Goal: Complete application form

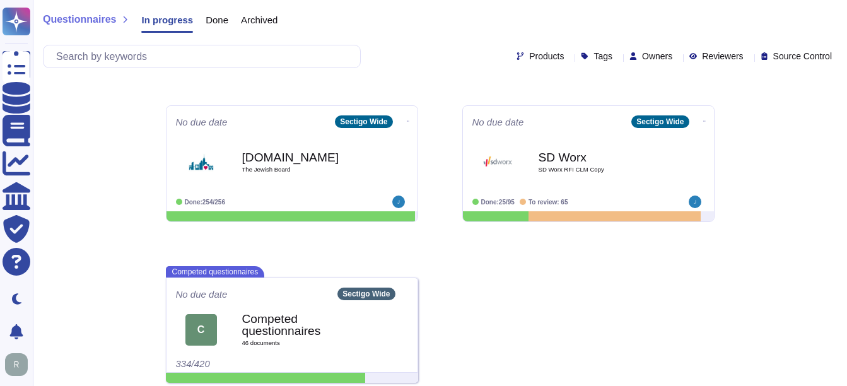
scroll to position [946, 0]
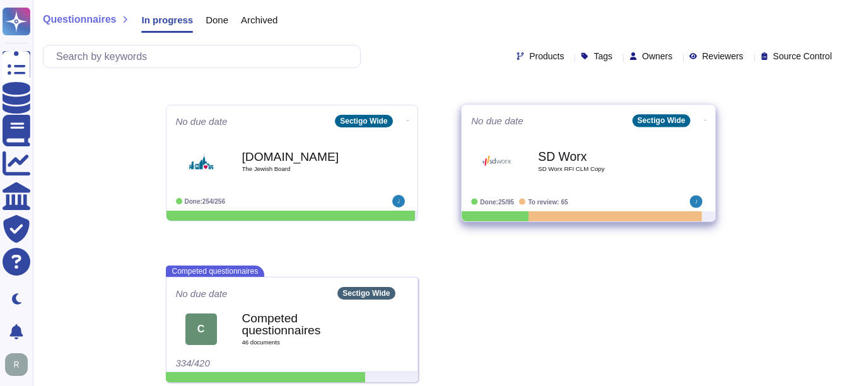
click at [587, 161] on b "SD Worx" at bounding box center [601, 156] width 127 height 12
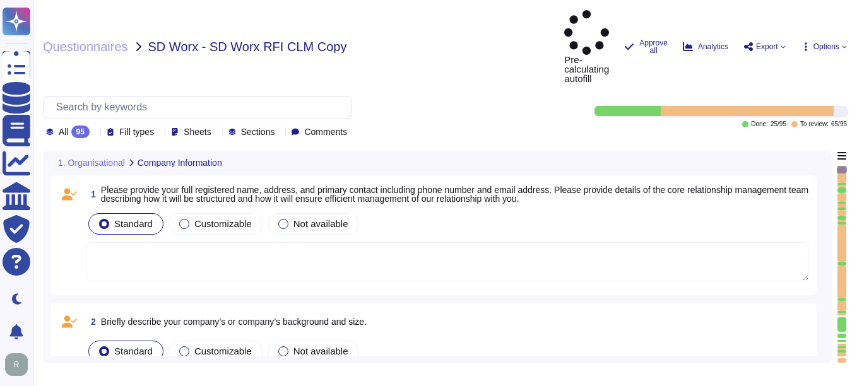
click at [106, 126] on div "All 95 Fill types Sheets Sections Comments" at bounding box center [199, 132] width 306 height 13
click at [95, 132] on icon at bounding box center [95, 132] width 0 height 0
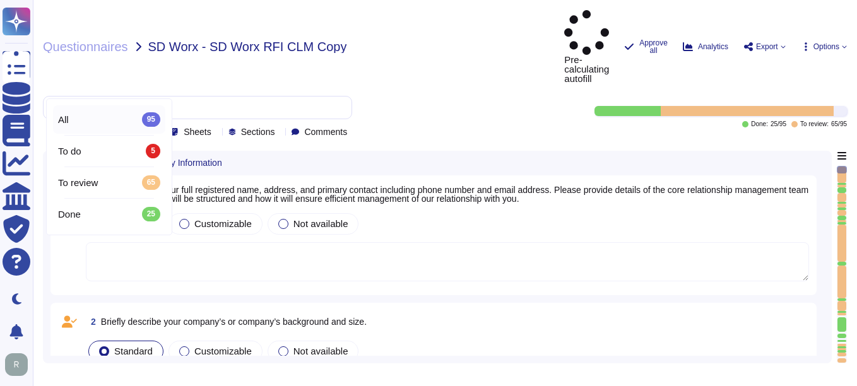
click at [99, 119] on div "All 95" at bounding box center [109, 119] width 102 height 14
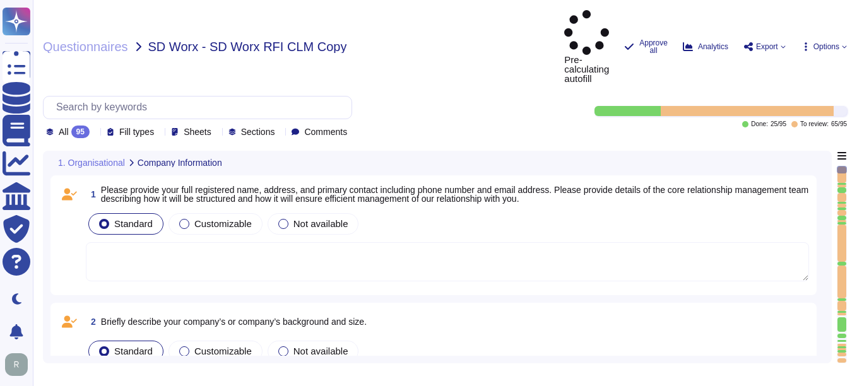
click at [431, 242] on textarea at bounding box center [447, 261] width 723 height 39
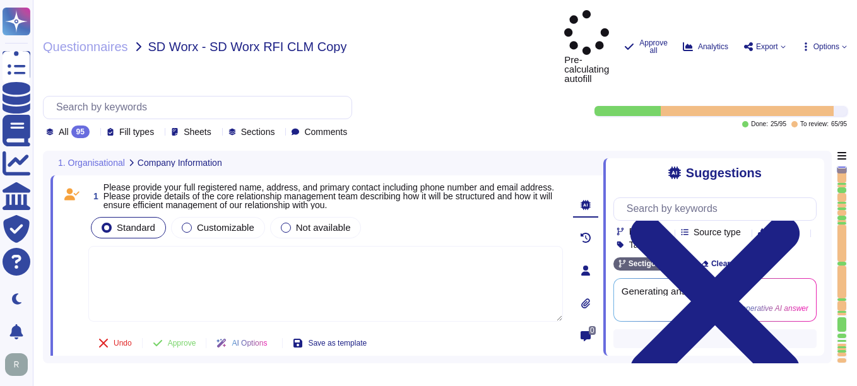
click at [467, 214] on div "Standard Customizable Not available" at bounding box center [325, 227] width 474 height 26
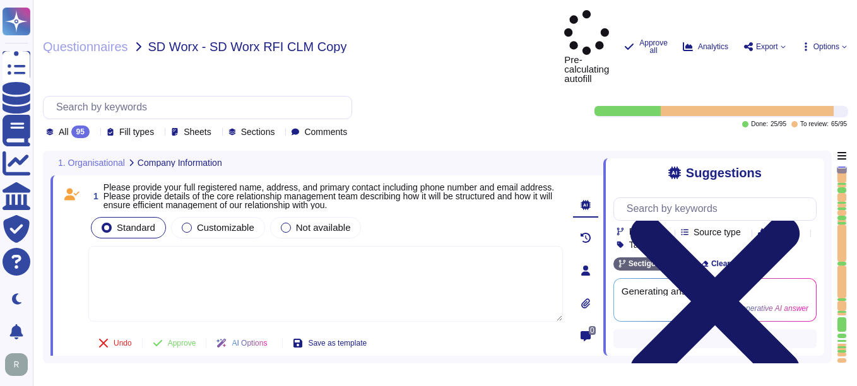
click at [800, 216] on icon at bounding box center [715, 301] width 170 height 170
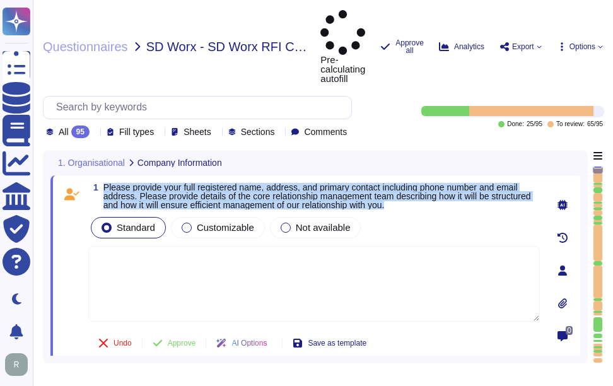
drag, startPoint x: 104, startPoint y: 139, endPoint x: 459, endPoint y: 161, distance: 355.3
click at [459, 183] on span "Please provide your full registered name, address, and primary contact includin…" at bounding box center [321, 196] width 437 height 26
click at [174, 182] on span "Please provide your full registered name, address, and primary contact includin…" at bounding box center [317, 196] width 428 height 28
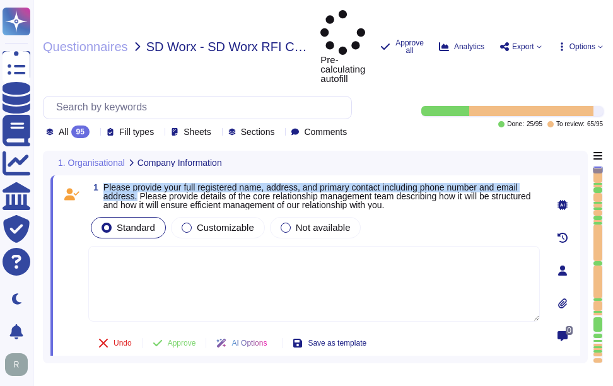
drag, startPoint x: 105, startPoint y: 139, endPoint x: 135, endPoint y: 150, distance: 32.1
click at [135, 182] on span "Please provide your full registered name, address, and primary contact includin…" at bounding box center [317, 196] width 428 height 28
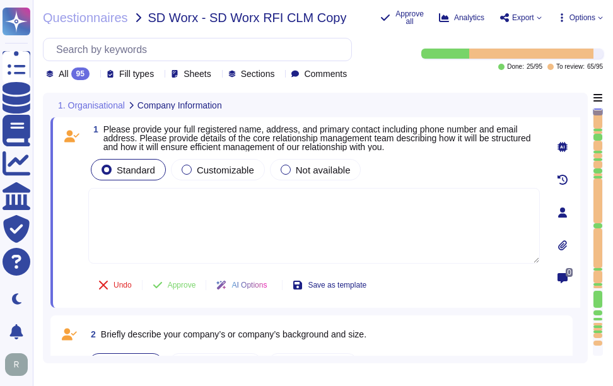
click at [303, 228] on textarea at bounding box center [314, 226] width 452 height 76
paste textarea "Sectigo Limited. [STREET_ADDRESS]"
click at [470, 144] on span "Please provide your full registered name, address, and primary contact includin…" at bounding box center [321, 138] width 437 height 26
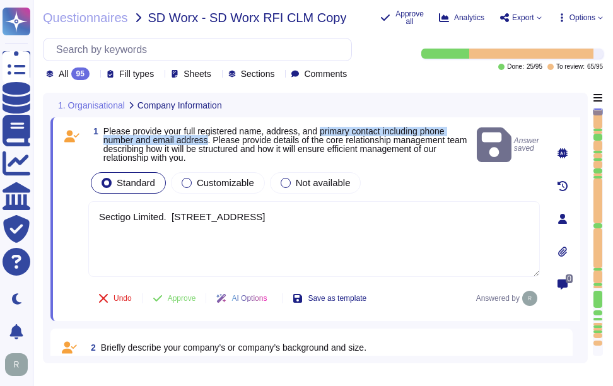
drag, startPoint x: 323, startPoint y: 129, endPoint x: 210, endPoint y: 137, distance: 113.2
click at [210, 137] on span "Please provide your full registered name, address, and primary contact includin…" at bounding box center [285, 144] width 364 height 37
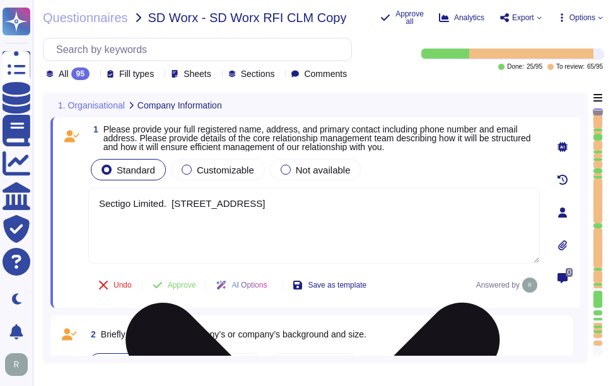
click at [462, 210] on textarea "Sectigo Limited. [STREET_ADDRESS]" at bounding box center [314, 226] width 452 height 76
paste textarea "Your enterprise representative will provide these details."
click at [265, 238] on textarea "Sectigo Limited. [STREET_ADDRESS]. Your enterprise representative will provide …" at bounding box center [314, 226] width 452 height 76
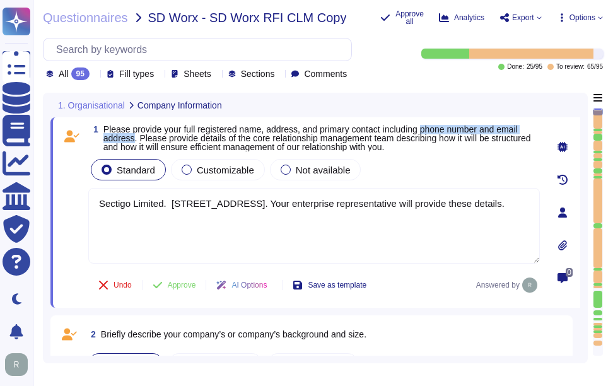
drag, startPoint x: 429, startPoint y: 130, endPoint x: 134, endPoint y: 139, distance: 294.8
click at [134, 139] on span "Please provide your full registered name, address, and primary contact includin…" at bounding box center [317, 138] width 428 height 28
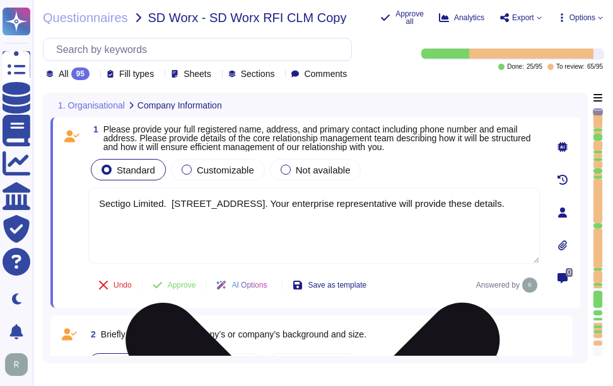
click at [426, 203] on textarea "Sectigo Limited. [STREET_ADDRESS]. Your enterprise representative will provide …" at bounding box center [314, 226] width 452 height 76
paste textarea "The contact telephone number for Sectigo is [PHONE_NUMBER]. No email address is…"
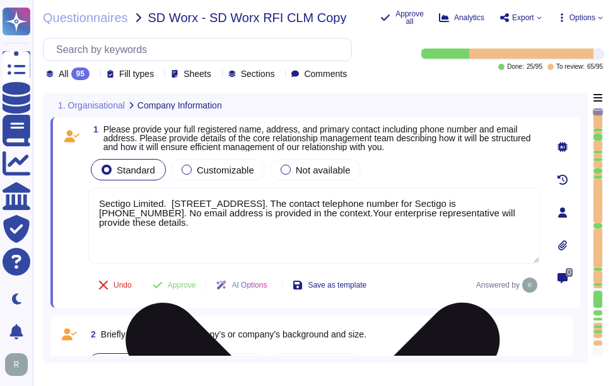
drag, startPoint x: 264, startPoint y: 213, endPoint x: 448, endPoint y: 216, distance: 184.2
click at [448, 216] on textarea "Sectigo Limited. [STREET_ADDRESS]. The contact telephone number for Sectigo is …" at bounding box center [314, 226] width 452 height 76
click at [453, 214] on textarea "Sectigo Limited. [STREET_ADDRESS]. The contact telephone number for Sectigo is …" at bounding box center [314, 226] width 452 height 76
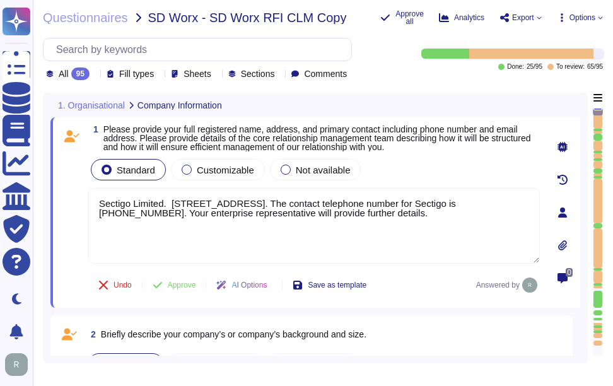
type textarea "Sectigo Limited. [STREET_ADDRESS]. The contact telephone number for Sectigo is …"
click at [478, 170] on div "Standard Customizable Not available" at bounding box center [314, 169] width 452 height 26
click at [173, 292] on button "Approve" at bounding box center [175, 285] width 64 height 25
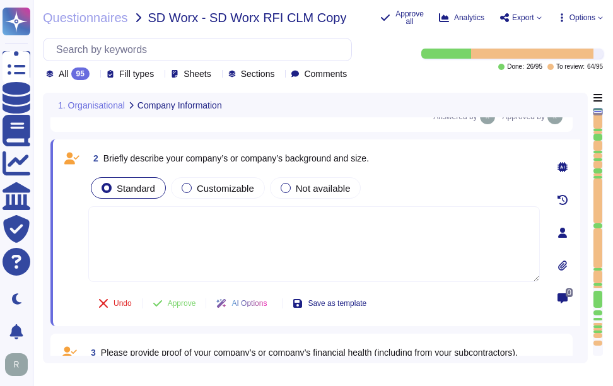
scroll to position [177, 0]
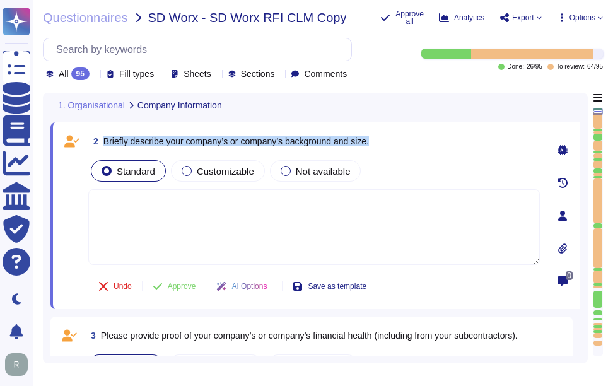
drag, startPoint x: 105, startPoint y: 143, endPoint x: 409, endPoint y: 137, distance: 304.1
click at [409, 137] on div "2 Briefly describe your company’s or company’s background and size." at bounding box center [314, 141] width 452 height 23
click at [159, 214] on textarea at bounding box center [314, 227] width 452 height 76
paste textarea "Sectigo, formally known as Comodo CA Ltd, is a privately owned company incorpor…"
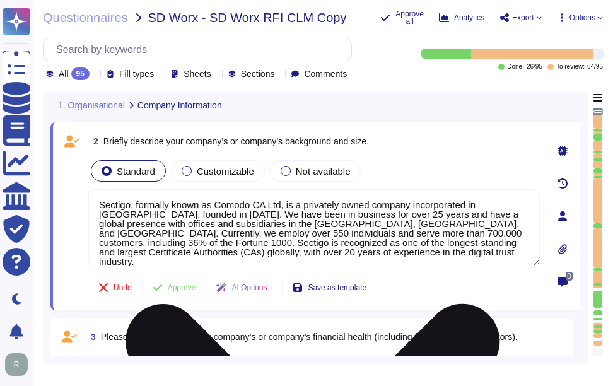
click at [413, 244] on textarea "Sectigo, formally known as Comodo CA Ltd, is a privately owned company incorpor…" at bounding box center [314, 227] width 452 height 77
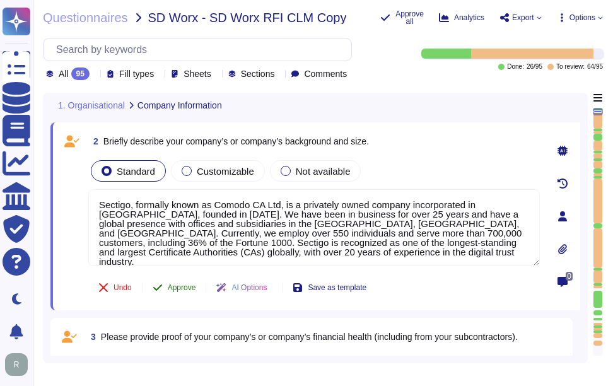
type textarea "Sectigo, formally known as Comodo CA Ltd, is a privately owned company incorpor…"
click at [188, 285] on span "Approve" at bounding box center [182, 288] width 28 height 8
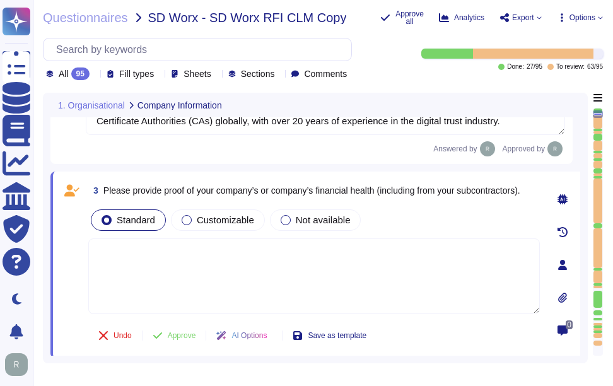
scroll to position [352, 0]
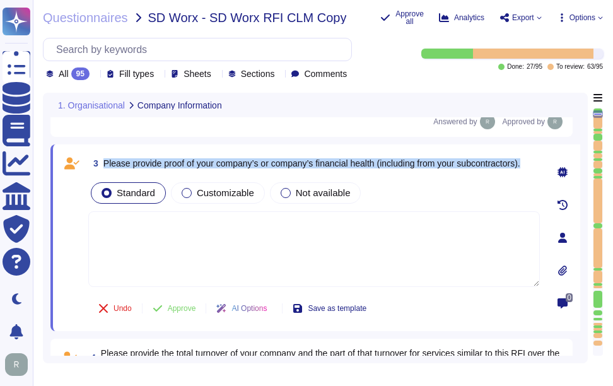
drag, startPoint x: 105, startPoint y: 152, endPoint x: 534, endPoint y: 157, distance: 429.0
click at [534, 157] on div "3 Please provide proof of your company’s or company’s financial health (includi…" at bounding box center [314, 163] width 452 height 23
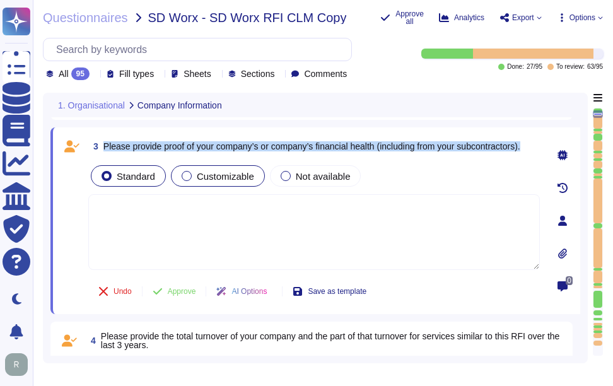
click at [239, 181] on span "Customizable" at bounding box center [225, 176] width 57 height 11
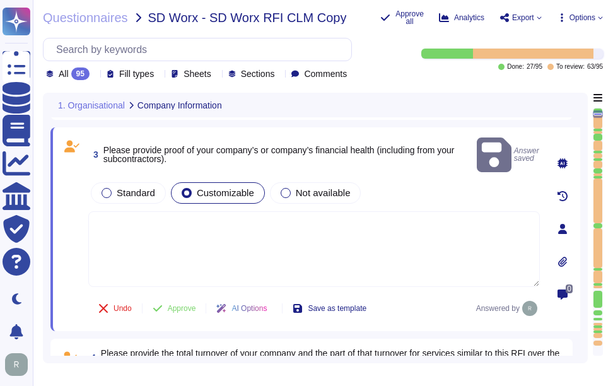
click at [305, 245] on textarea at bounding box center [314, 249] width 452 height 76
paste textarea "We are privately held and do not share this infrormation."
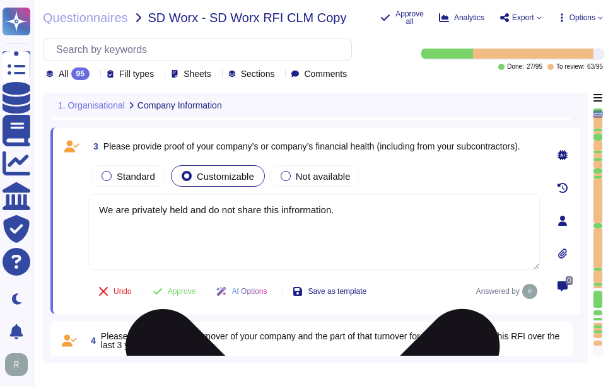
click at [356, 206] on textarea "We are privately held and do not share this information." at bounding box center [314, 232] width 452 height 76
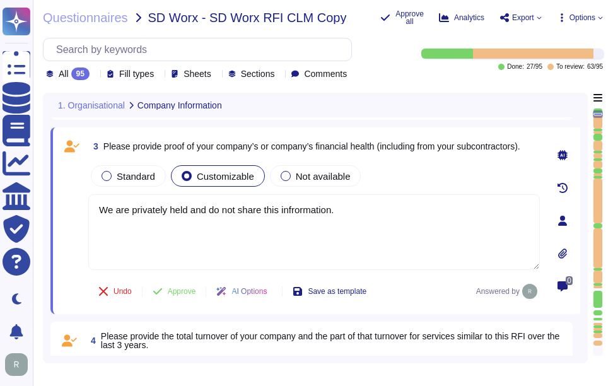
type textarea "We are privately held and do not share this information."
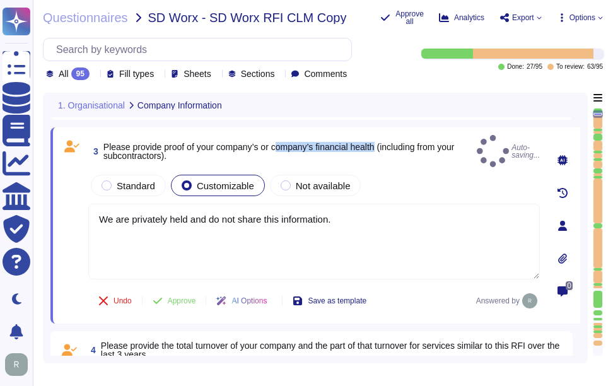
drag, startPoint x: 278, startPoint y: 152, endPoint x: 382, endPoint y: 149, distance: 103.5
click at [382, 149] on span "Please provide proof of your company’s or company’s financial health (including…" at bounding box center [278, 151] width 351 height 19
click at [274, 146] on span "Please provide proof of your company’s or company’s financial health (including…" at bounding box center [278, 151] width 351 height 19
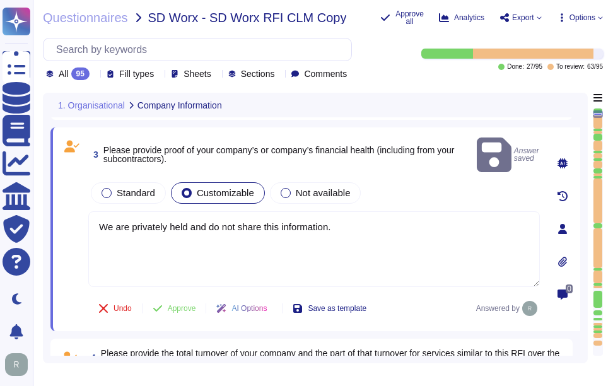
click at [282, 152] on span "Please provide proof of your company’s or company’s financial health (including…" at bounding box center [278, 154] width 351 height 19
drag, startPoint x: 277, startPoint y: 147, endPoint x: 379, endPoint y: 145, distance: 102.2
click at [379, 145] on span "Please provide proof of your company’s or company’s financial health (including…" at bounding box center [278, 154] width 351 height 19
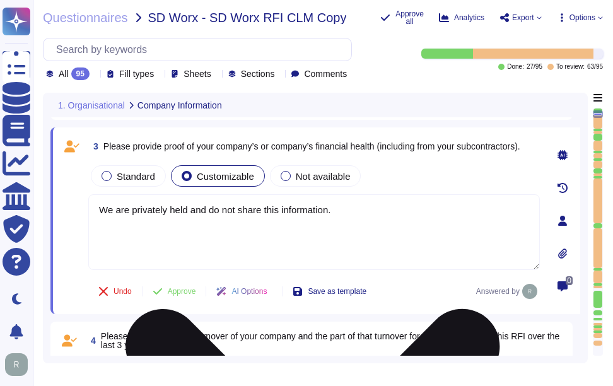
click at [300, 225] on textarea "We are privately held and do not share this information." at bounding box center [314, 232] width 452 height 76
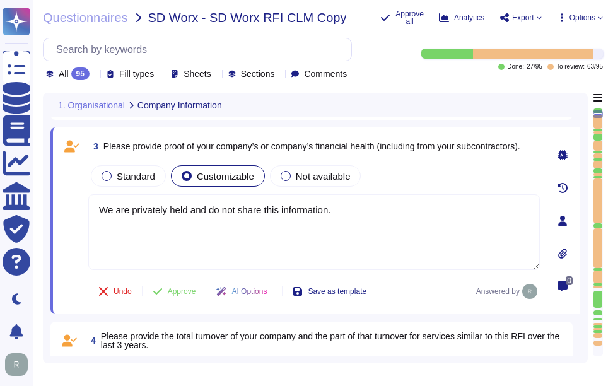
click at [408, 168] on div "Standard Customizable Not available" at bounding box center [314, 176] width 452 height 26
click at [192, 295] on span "Approve" at bounding box center [182, 292] width 28 height 8
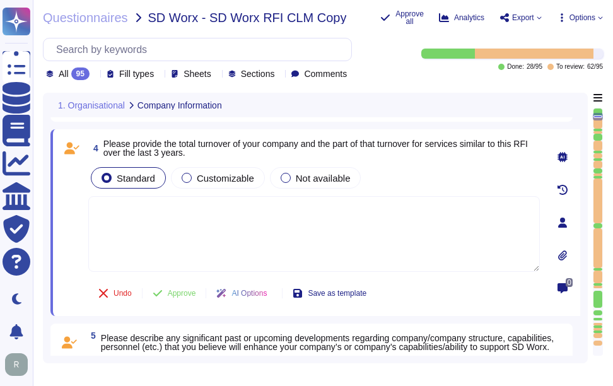
scroll to position [525, 0]
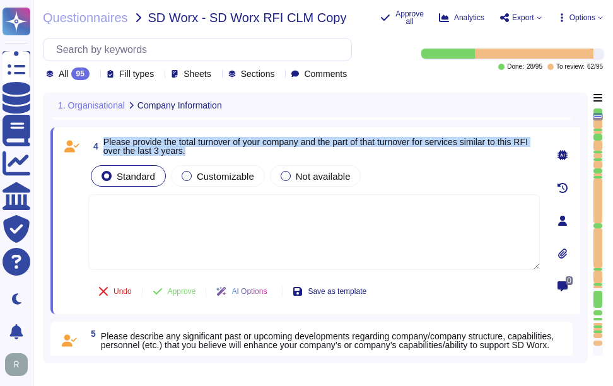
drag, startPoint x: 105, startPoint y: 143, endPoint x: 218, endPoint y: 156, distance: 113.0
click at [218, 155] on span "Please provide the total turnover of your company and the part of that turnover…" at bounding box center [321, 147] width 437 height 18
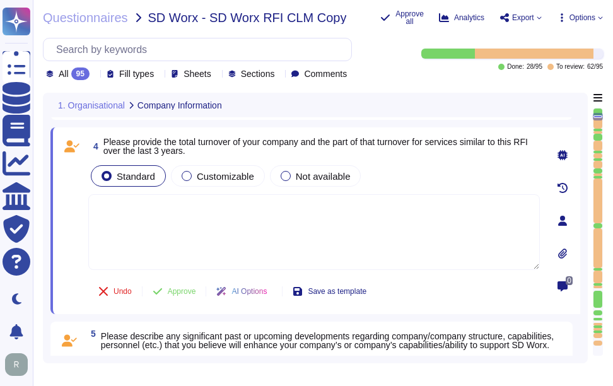
click at [202, 237] on textarea at bounding box center [314, 232] width 452 height 76
click at [218, 182] on span "Customizable" at bounding box center [225, 176] width 57 height 11
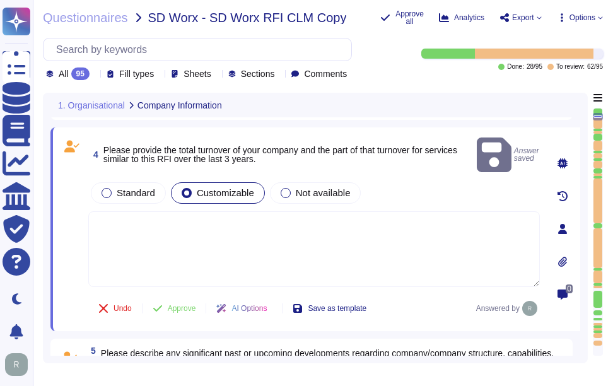
click at [177, 221] on textarea at bounding box center [314, 249] width 452 height 76
paste textarea "We are privately held and do not share this infrormation."
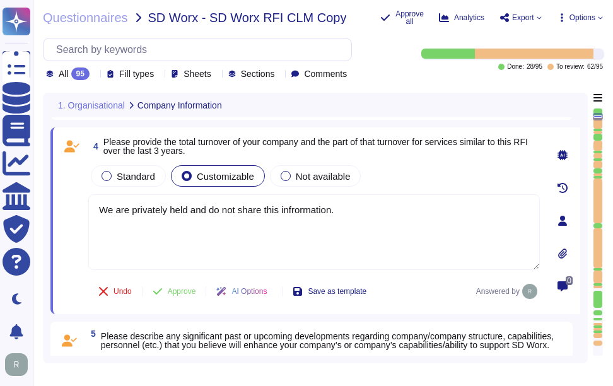
type textarea "We are privately held and do not share this information."
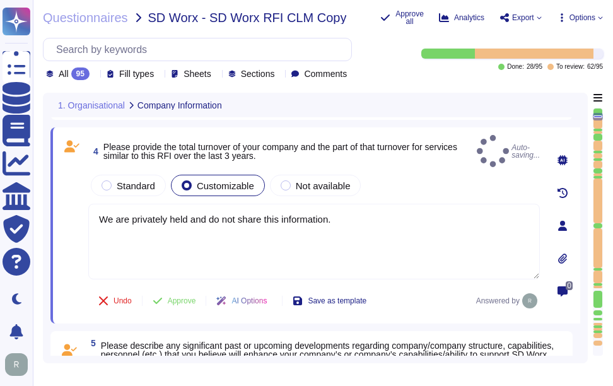
click at [404, 175] on div "Standard Customizable Not available" at bounding box center [314, 185] width 452 height 26
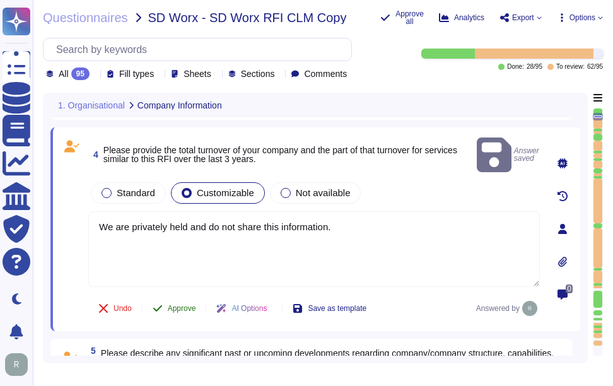
click at [186, 305] on span "Approve" at bounding box center [182, 309] width 28 height 8
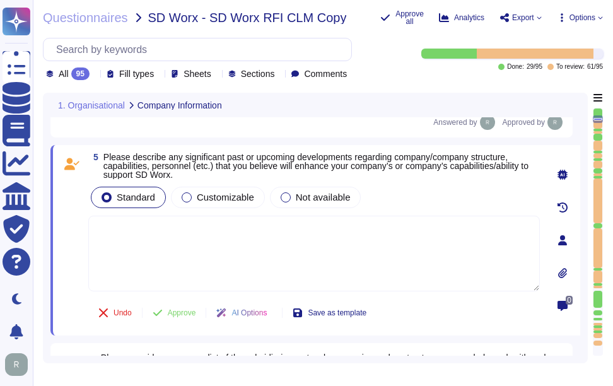
scroll to position [695, 0]
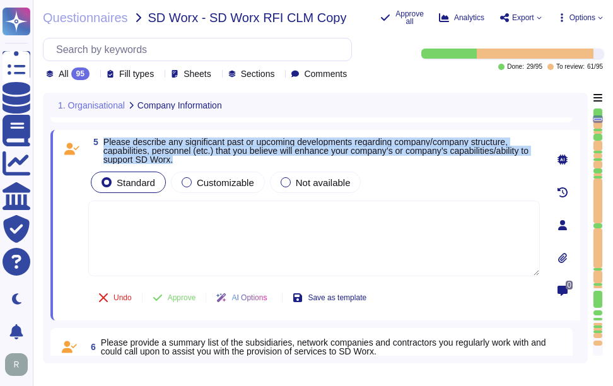
drag, startPoint x: 102, startPoint y: 141, endPoint x: 227, endPoint y: 160, distance: 126.2
click at [227, 160] on span "5 Please describe any significant past or upcoming developments regarding compa…" at bounding box center [314, 151] width 452 height 26
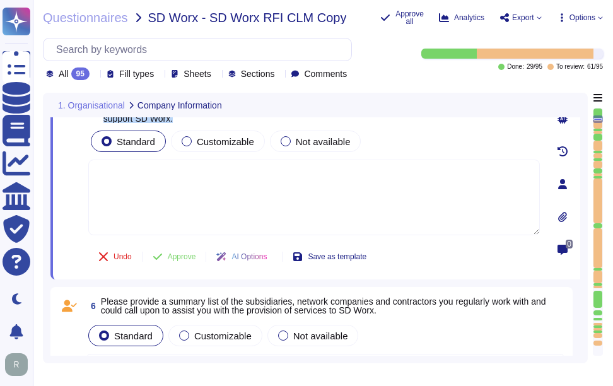
scroll to position [758, 0]
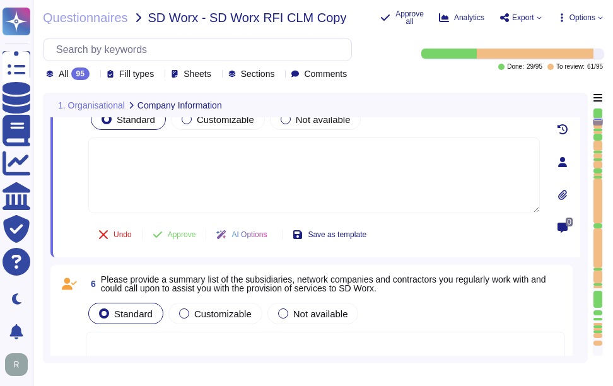
type textarea "Sectigo operates in the SaaS space and conducts business as both B2B and B2C. A…"
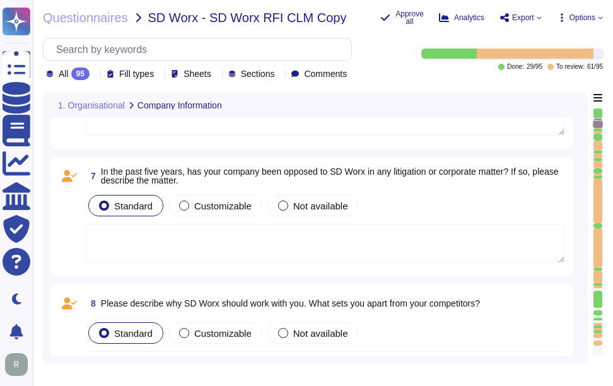
scroll to position [1011, 0]
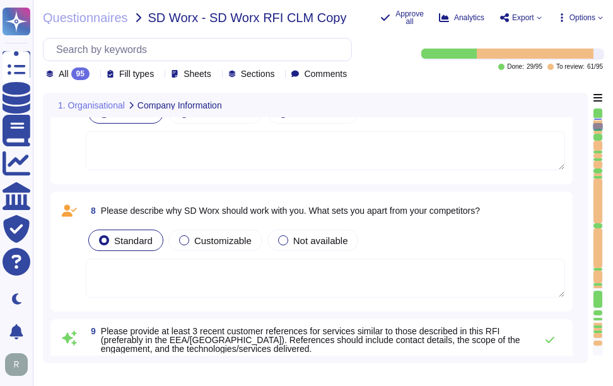
type textarea "Data is stored in colocation centers located in [GEOGRAPHIC_DATA], [US_STATE], …"
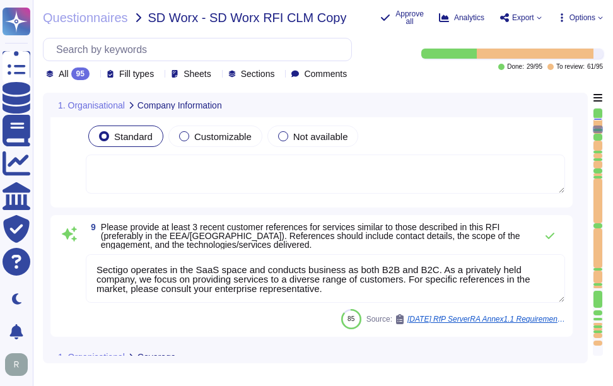
scroll to position [1200, 0]
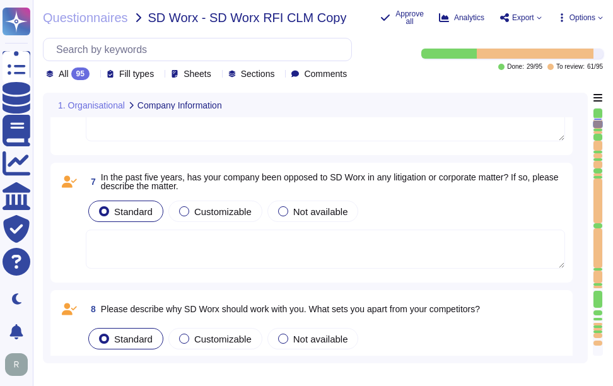
type textarea "We are privately held and do not share this information."
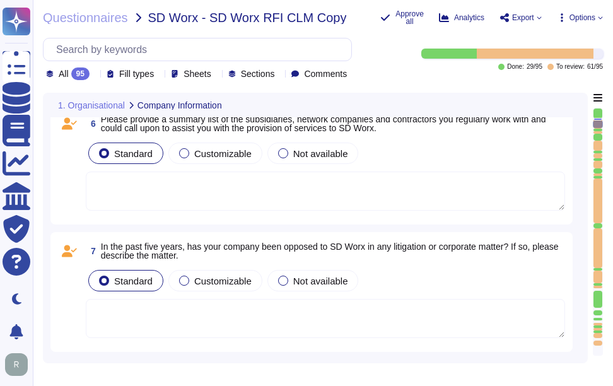
scroll to position [577, 0]
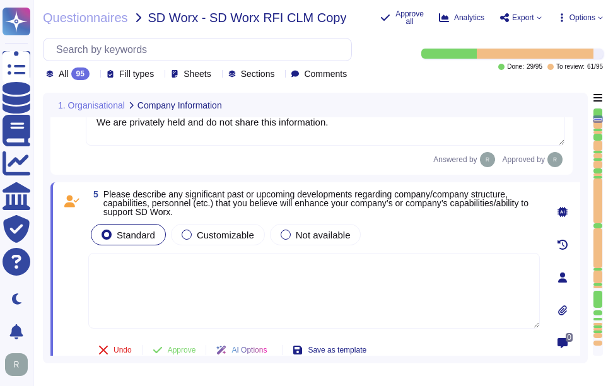
type textarea "Sectigo, formally known as Comodo CA Ltd, is a privately owned company incorpor…"
type textarea "We are privately held and do not share this information."
click at [244, 270] on textarea at bounding box center [314, 291] width 452 height 76
paste textarea "Sectigo has recently acquired the assets of Entrust Corporation's publicly trus…"
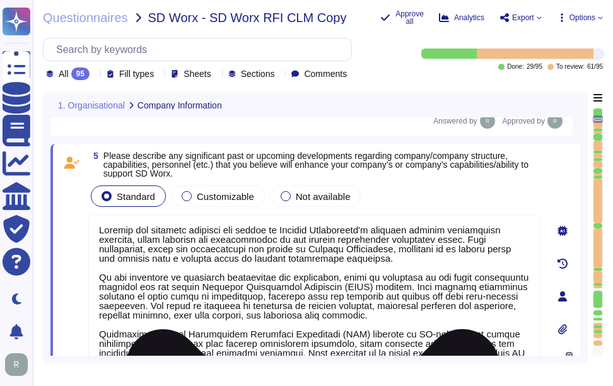
scroll to position [594, 0]
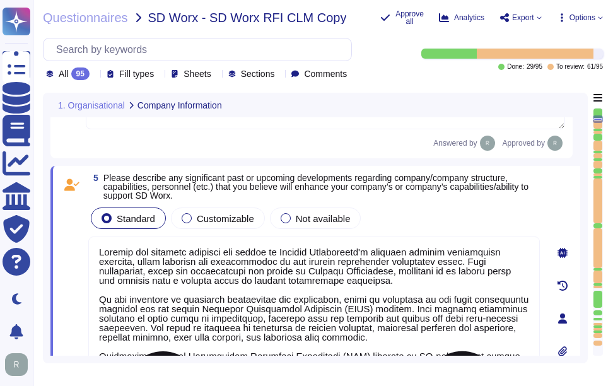
click at [421, 331] on textarea at bounding box center [314, 332] width 452 height 191
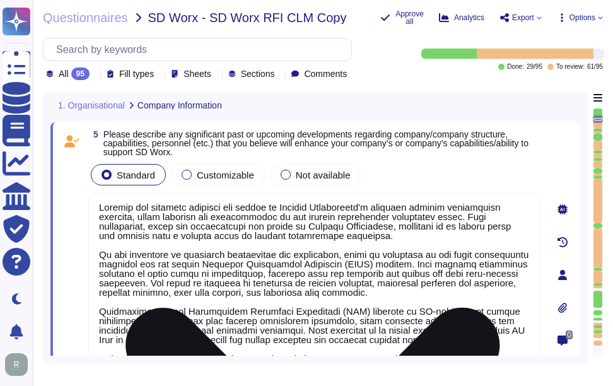
scroll to position [657, 0]
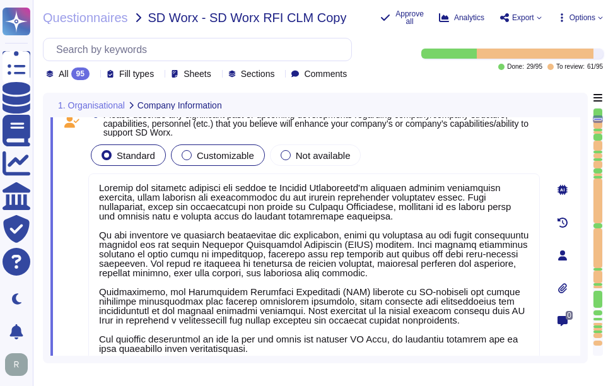
type textarea "Sectigo has recently acquired the assets of Entrust Corporation's publicly trus…"
click at [223, 158] on span "Customizable" at bounding box center [225, 155] width 57 height 11
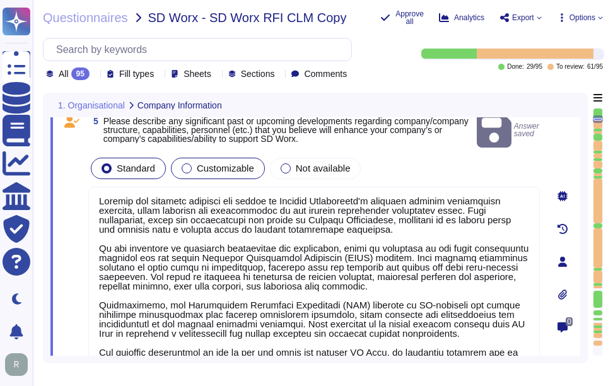
click at [197, 163] on span "Customizable" at bounding box center [225, 168] width 57 height 11
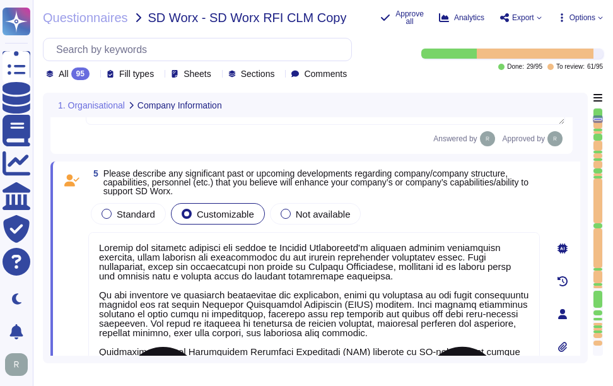
scroll to position [594, 0]
type textarea "Sectigo, formally known as Comodo CA Ltd, is a privately owned company incorpor…"
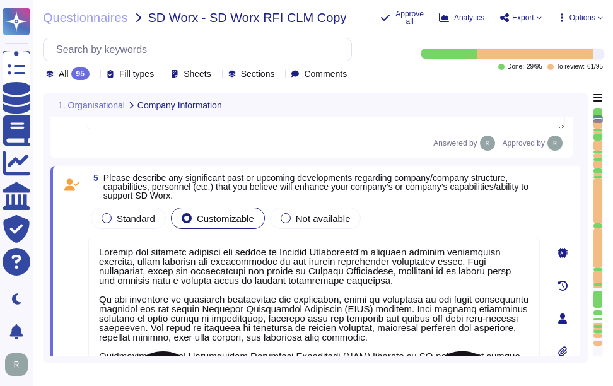
scroll to position [1, 0]
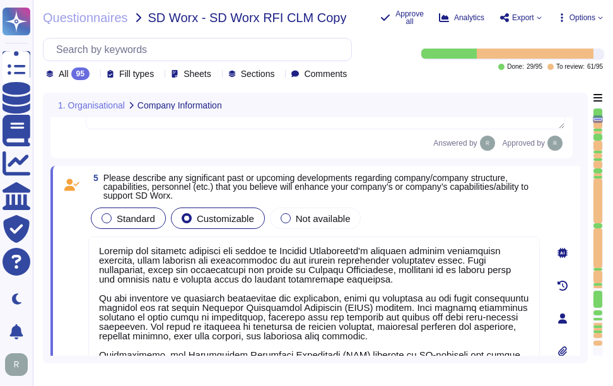
click at [139, 218] on span "Standard" at bounding box center [136, 218] width 38 height 11
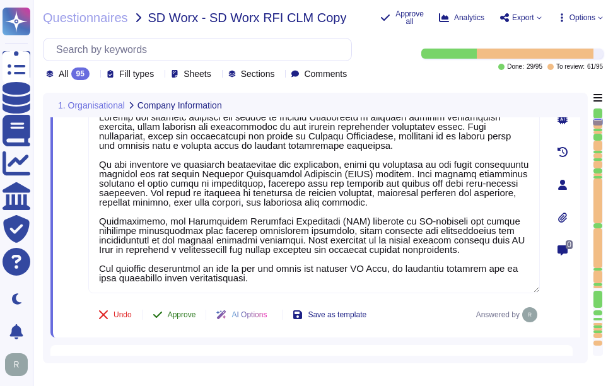
click at [188, 311] on span "Approve" at bounding box center [182, 315] width 28 height 8
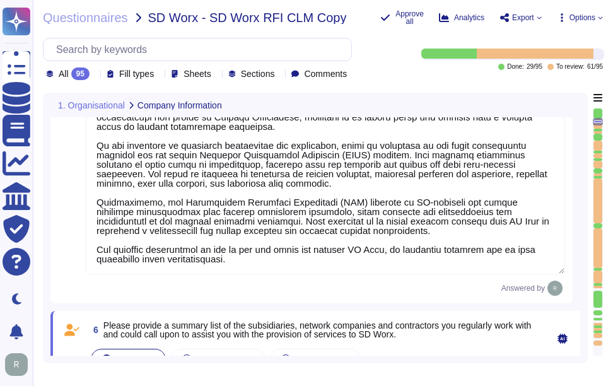
type textarea "Sectigo operates in the SaaS space and conducts business as both B2B and B2C. A…"
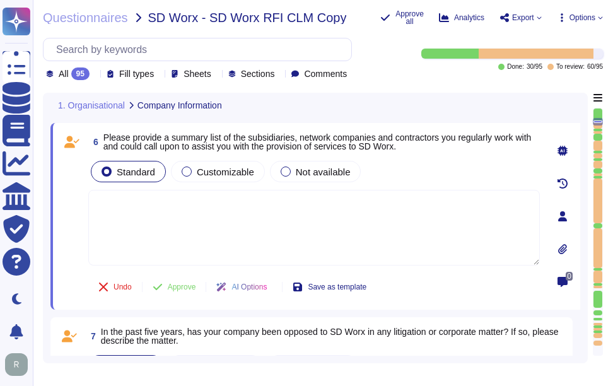
scroll to position [910, 0]
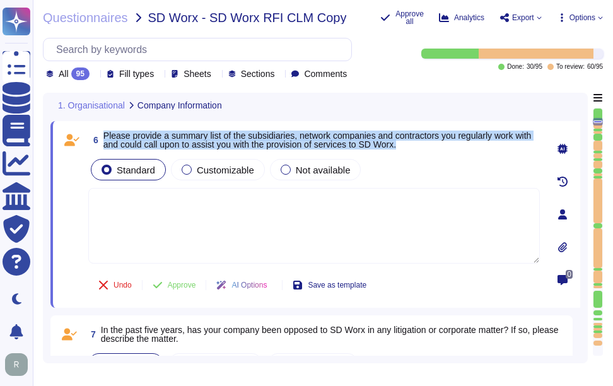
drag, startPoint x: 103, startPoint y: 137, endPoint x: 446, endPoint y: 150, distance: 342.8
click at [446, 149] on span "Please provide a summary list of the subsidiaries, network companies and contra…" at bounding box center [321, 140] width 437 height 18
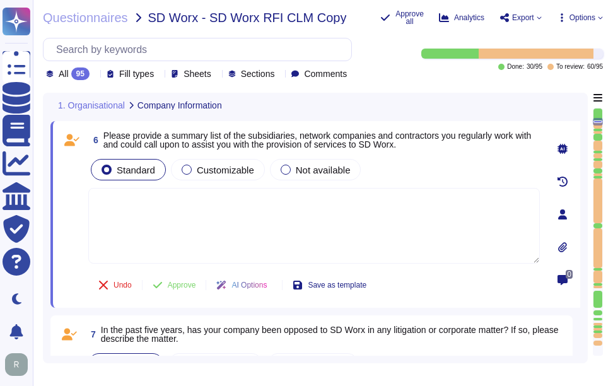
click at [239, 221] on textarea at bounding box center [314, 226] width 452 height 76
paste textarea "Our SCM is a SaaS offering. It can be accessed through internet Via popular bro…"
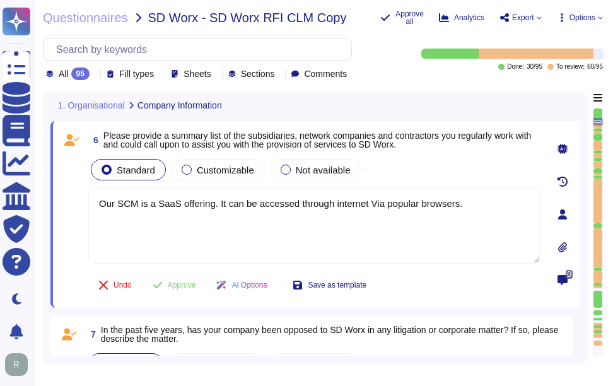
click at [272, 137] on span "Please provide a summary list of the subsidiaries, network companies and contra…" at bounding box center [317, 140] width 428 height 19
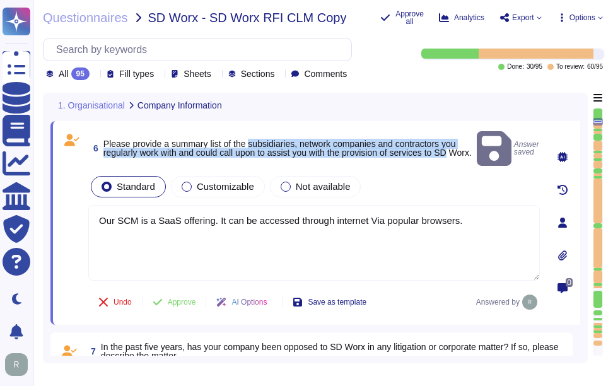
drag, startPoint x: 252, startPoint y: 136, endPoint x: 464, endPoint y: 146, distance: 212.8
click at [464, 146] on span "Please provide a summary list of the subsidiaries, network companies and contra…" at bounding box center [287, 148] width 368 height 18
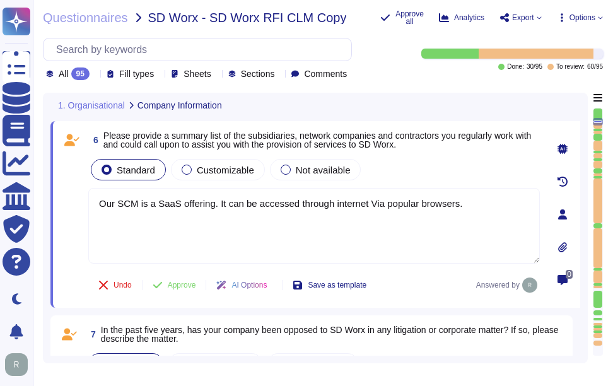
click at [476, 151] on span "6 Please provide a summary list of the subsidiaries, network companies and cont…" at bounding box center [314, 140] width 452 height 23
click at [427, 142] on span "Please provide a summary list of the subsidiaries, network companies and contra…" at bounding box center [317, 140] width 428 height 19
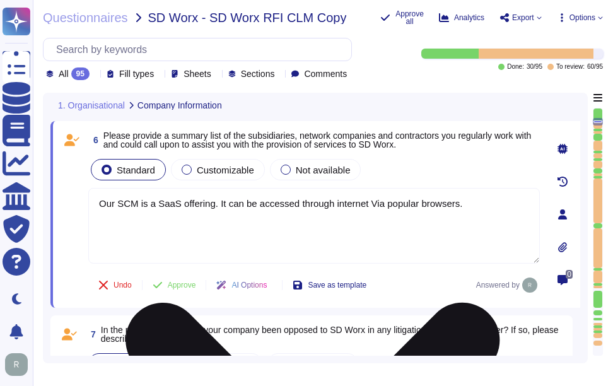
click at [495, 209] on textarea "Our SCM is a SaaS offering. It can be accessed through internet Via popular bro…" at bounding box center [314, 226] width 452 height 76
paste textarea "No, we do not use subcontractors for this service. Sectigo does not contract or…"
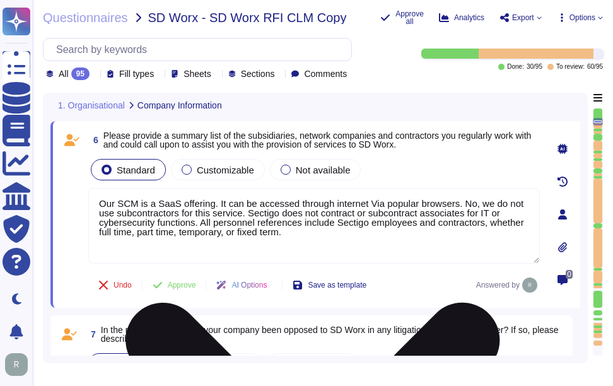
drag, startPoint x: 457, startPoint y: 206, endPoint x: 481, endPoint y: 207, distance: 23.3
click at [481, 207] on textarea "Our SCM is a SaaS offering. It can be accessed through internet Via popular bro…" at bounding box center [314, 226] width 452 height 76
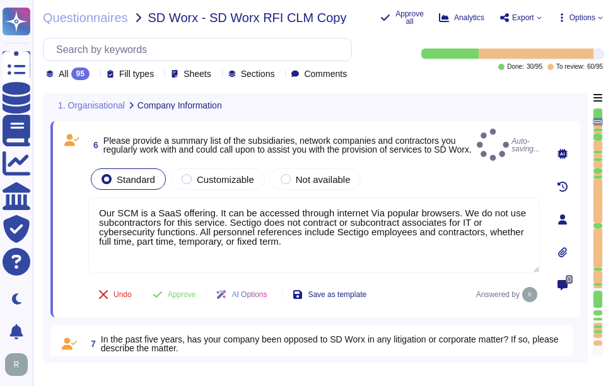
type textarea "Our SCM is a SaaS offering. It can be accessed through internet Via popular bro…"
click at [501, 161] on div "6 Please provide a summary list of the subsidiaries, network companies and cont…" at bounding box center [300, 219] width 479 height 181
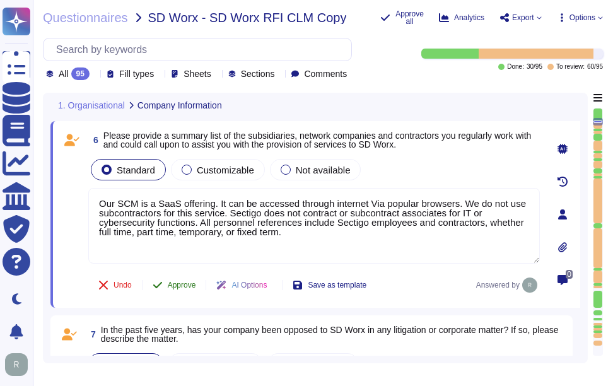
click at [181, 285] on span "Approve" at bounding box center [182, 285] width 28 height 8
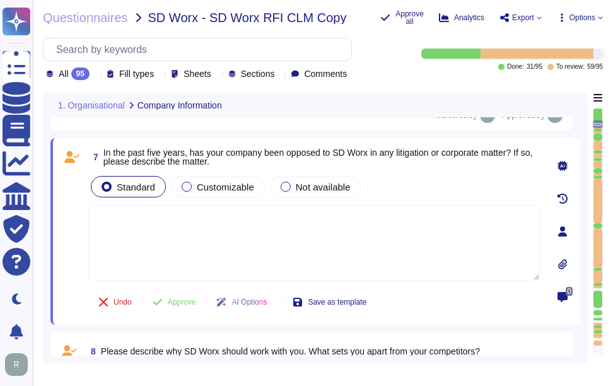
scroll to position [1080, 0]
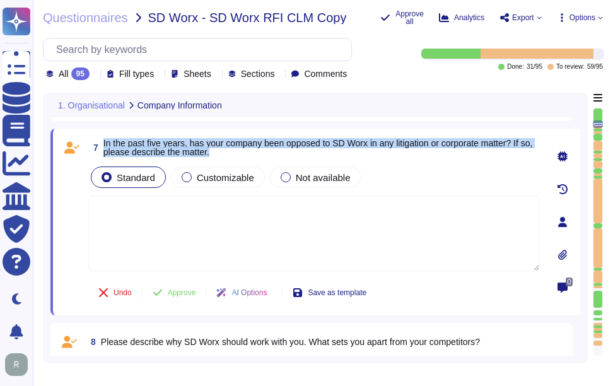
drag, startPoint x: 103, startPoint y: 146, endPoint x: 308, endPoint y: 164, distance: 205.8
click at [308, 164] on div "7 In the past five years, has your company been opposed to SD Worx in any litig…" at bounding box center [300, 222] width 479 height 172
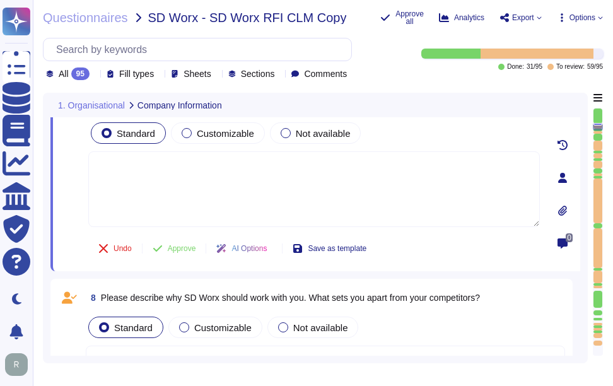
scroll to position [1143, 0]
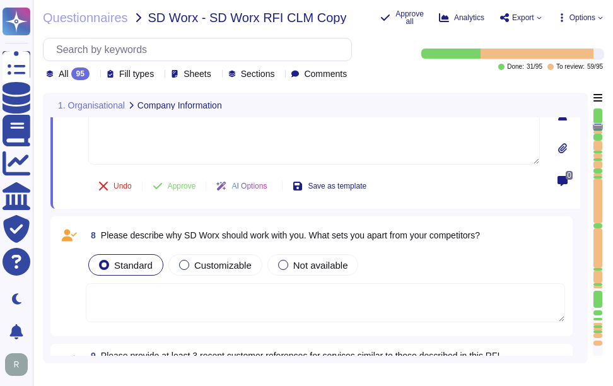
type textarea "Data is stored in colocation centers located in [GEOGRAPHIC_DATA], [US_STATE], …"
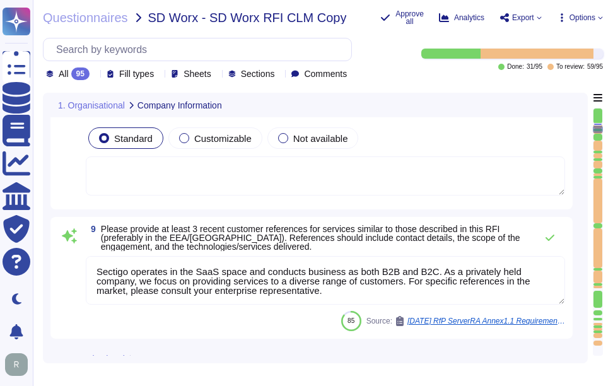
scroll to position [1332, 0]
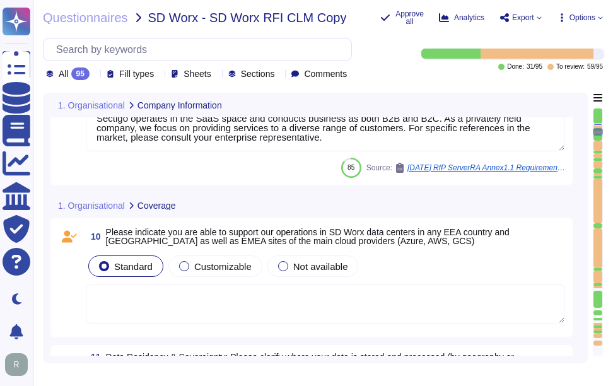
type textarea "Our standard Service Level Agreements (SLAs) include the following: - Uptime: -…"
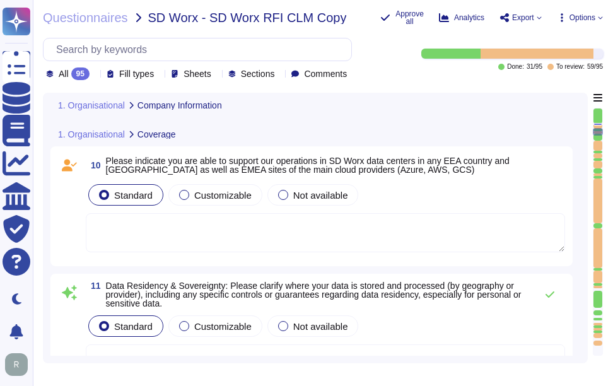
scroll to position [1459, 0]
type textarea "Sectigo operates in the SaaS space and conducts business as both B2B and B2C. A…"
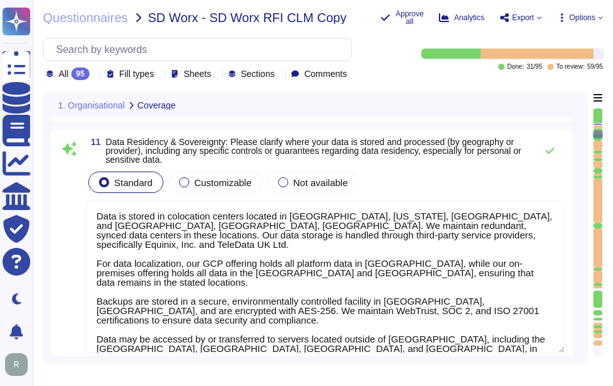
scroll to position [1, 0]
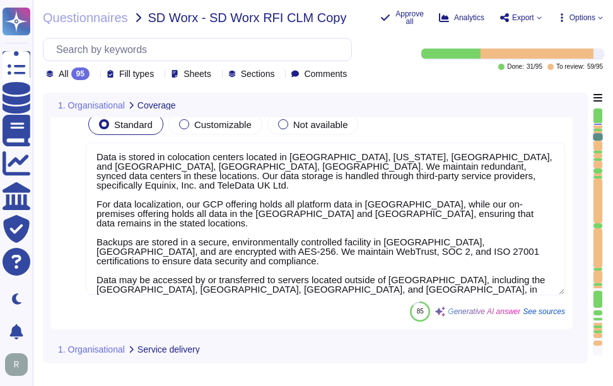
type textarea "Our incident management process is structured around a formal Incident Response…"
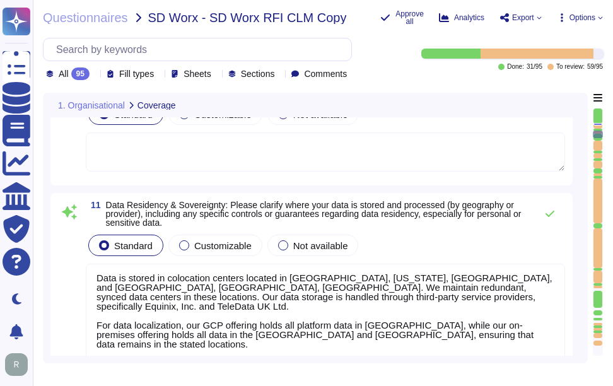
scroll to position [0, 0]
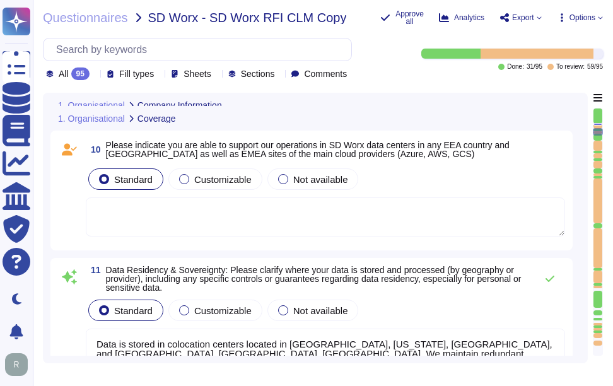
type textarea "Sectigo operates in the SaaS space and conducts business as both B2B and B2C. A…"
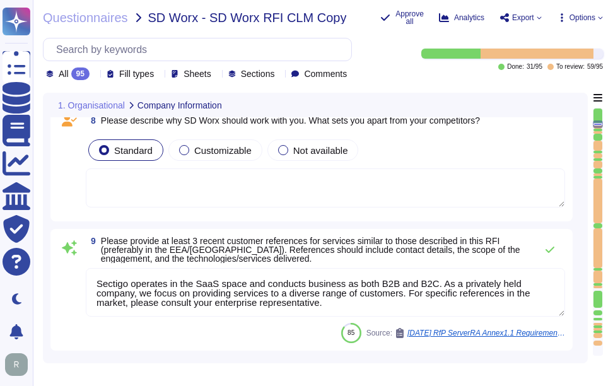
scroll to position [1022, 0]
type textarea "Sectigo has recently acquired the assets of Entrust Corporation's publicly trus…"
type textarea "Our SCM is a SaaS offering. It can be accessed through internet Via popular bro…"
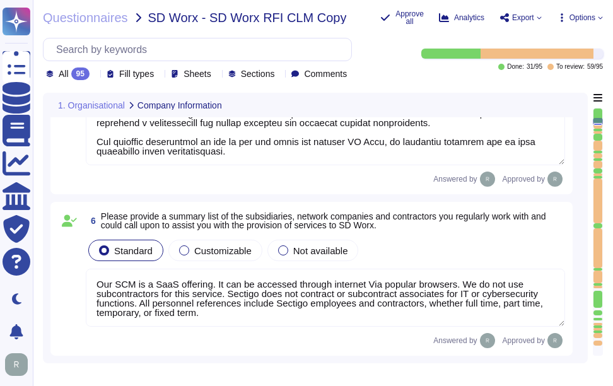
type textarea "We are privately held and do not share this information."
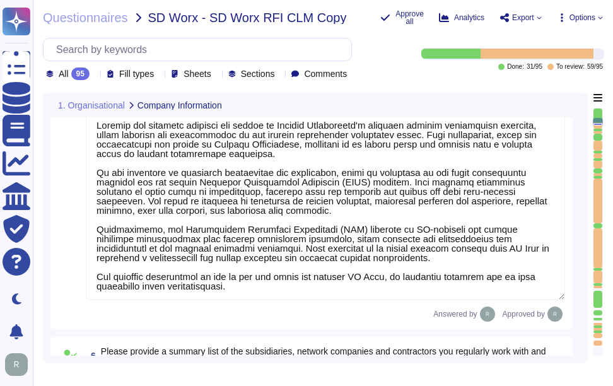
type textarea "We are privately held and do not share this information."
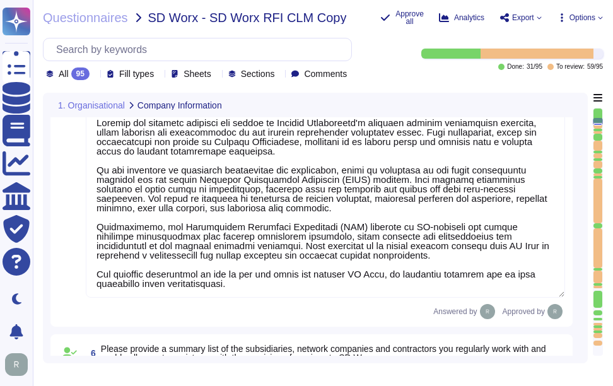
scroll to position [1, 0]
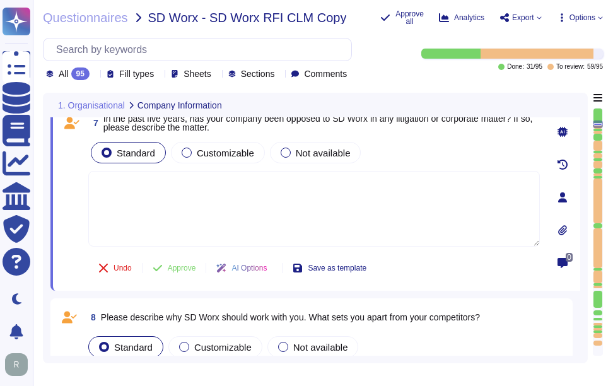
type textarea "Sectigo operates in the SaaS space and conducts business as both B2B and B2C. A…"
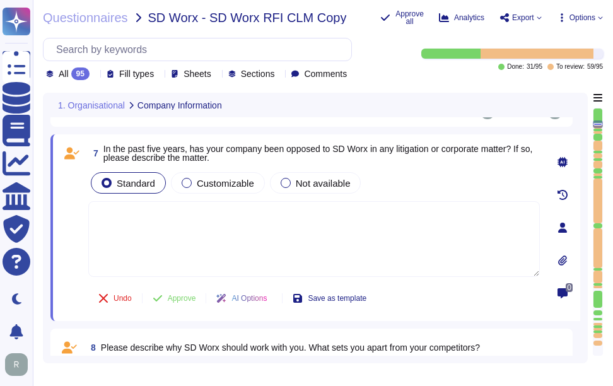
scroll to position [1040, 0]
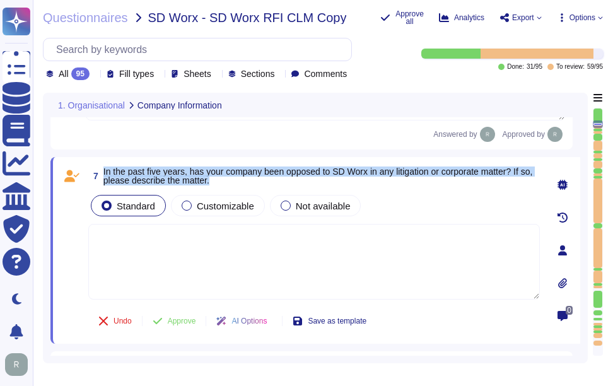
drag, startPoint x: 103, startPoint y: 179, endPoint x: 270, endPoint y: 189, distance: 167.5
click at [270, 187] on span "7 In the past five years, has your company been opposed to SD Worx in any litig…" at bounding box center [314, 176] width 452 height 23
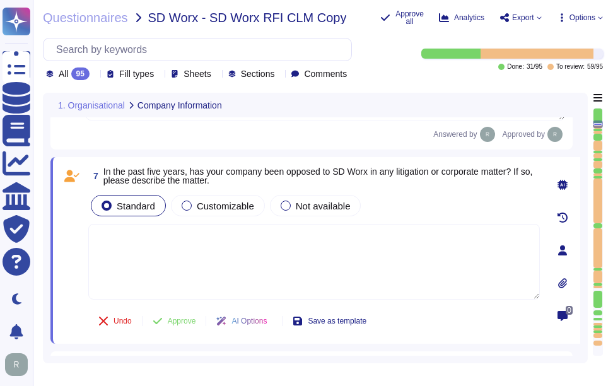
click at [196, 272] on textarea at bounding box center [314, 262] width 452 height 76
type textarea "None"
click at [179, 325] on span "Approve" at bounding box center [182, 321] width 28 height 8
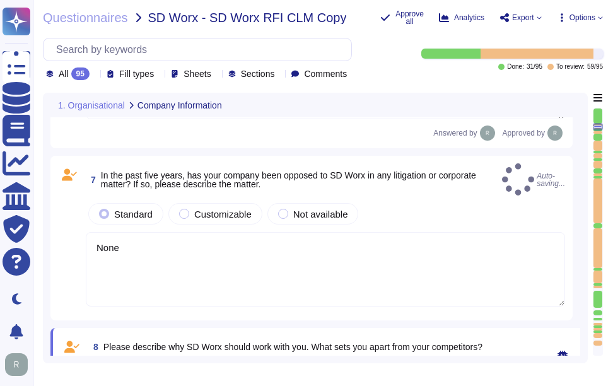
type textarea "Data is stored in colocation centers located in [GEOGRAPHIC_DATA], [US_STATE], …"
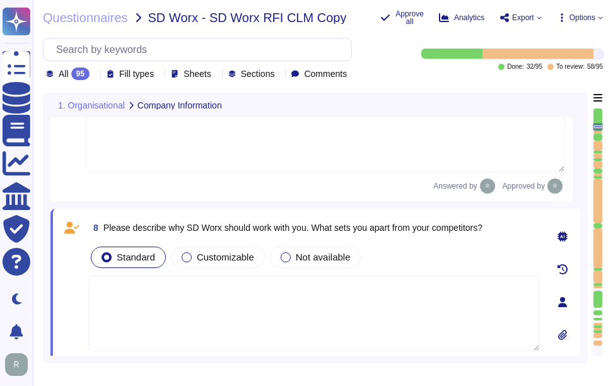
type textarea "Sectigo has recently acquired the assets of Entrust Corporation's publicly trus…"
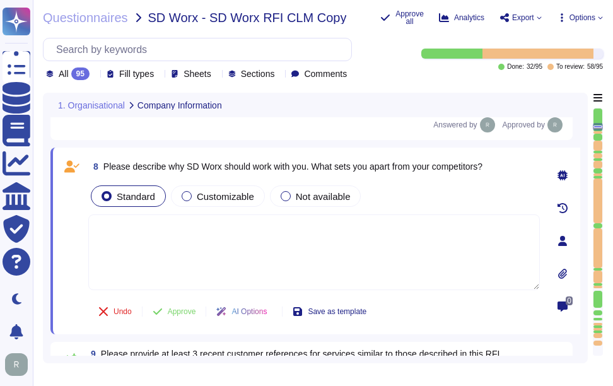
scroll to position [1244, 0]
type textarea "Data is stored in colocation centers located in [GEOGRAPHIC_DATA], [US_STATE], …"
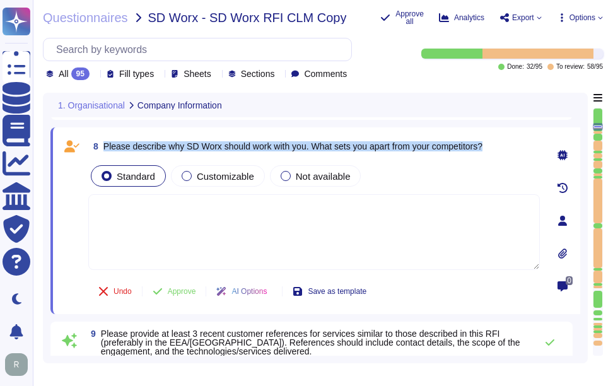
drag, startPoint x: 103, startPoint y: 151, endPoint x: 496, endPoint y: 150, distance: 392.4
click at [496, 150] on div "8 Please describe why SD Worx should work with you. What sets you apart from yo…" at bounding box center [314, 146] width 452 height 23
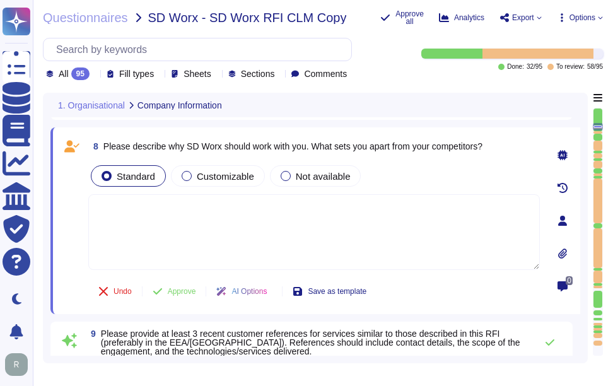
click at [168, 260] on textarea at bounding box center [314, 232] width 452 height 76
paste textarea "Sectigo stands out as the industry's most innovative provider of comprehensive …"
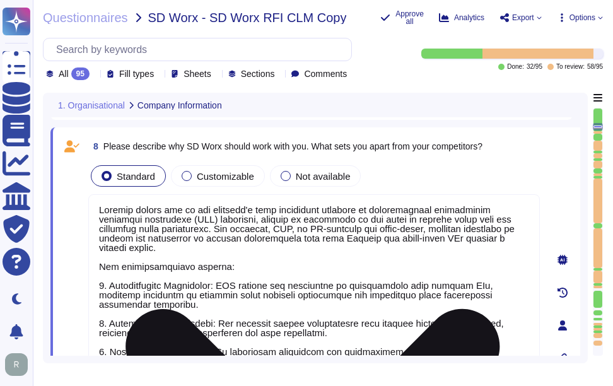
type textarea "Sectigo stands out as the industry's most innovative provider of comprehensive …"
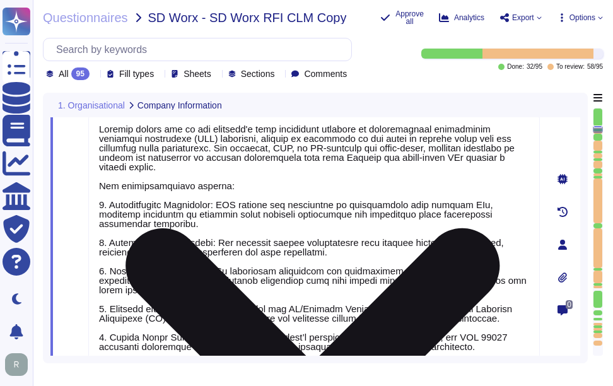
type textarea "Our SCM is a SaaS offering. It can be accessed through internet Via popular bro…"
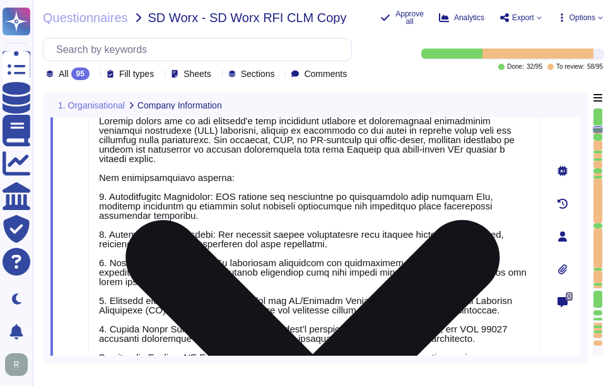
scroll to position [1365, 0]
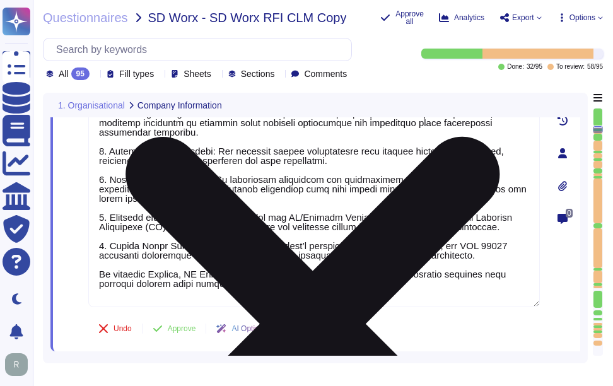
type textarea "Data is stored in colocation centers located in [GEOGRAPHIC_DATA], [US_STATE], …"
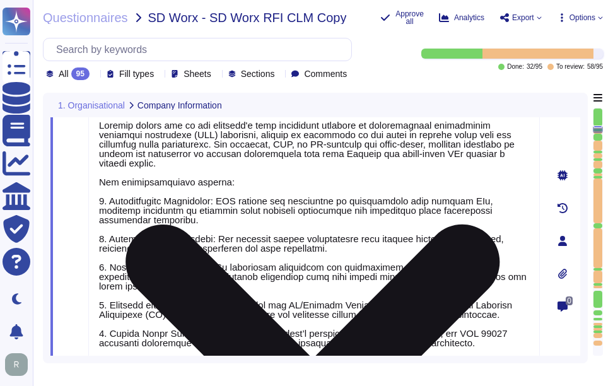
scroll to position [1291, 0]
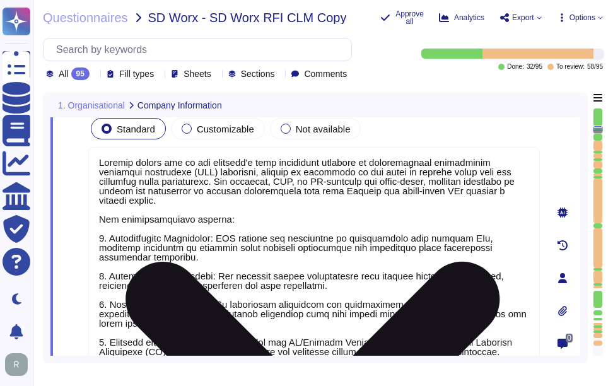
type textarea "Our SCM is a SaaS offering. It can be accessed through internet Via popular bro…"
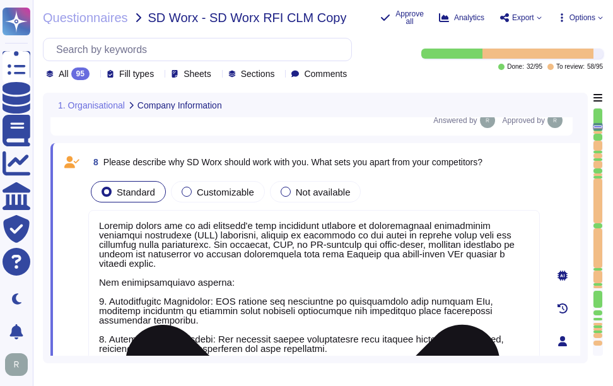
scroll to position [1, 0]
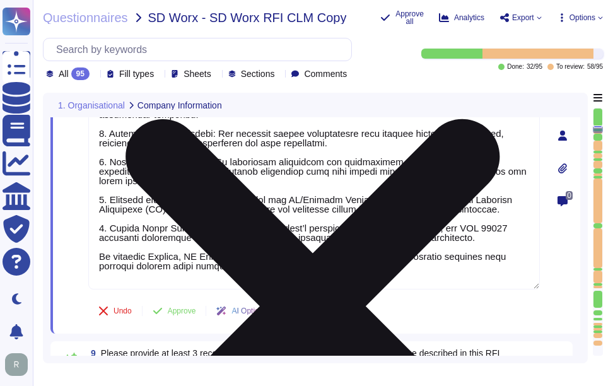
type textarea "Data is stored in colocation centers located in [GEOGRAPHIC_DATA], [US_STATE], …"
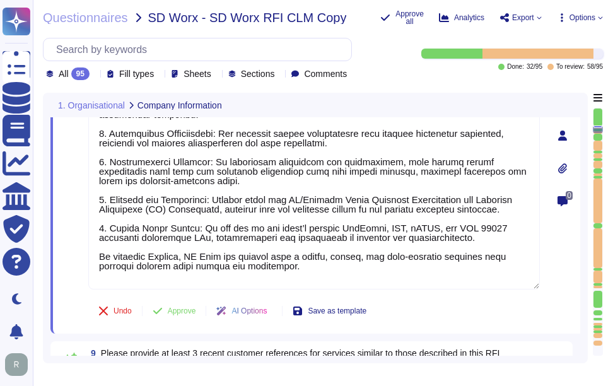
scroll to position [1481, 0]
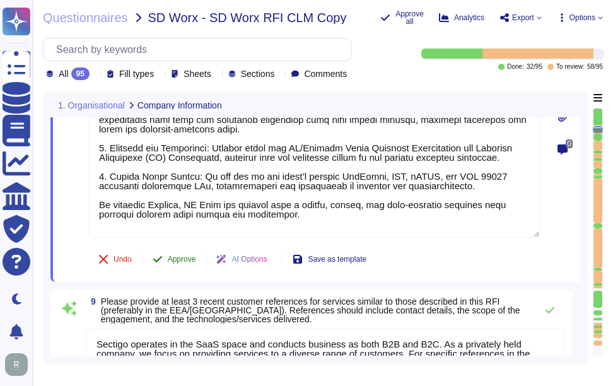
type textarea "Sectigo stands out as the industry's most innovative provider of comprehensive …"
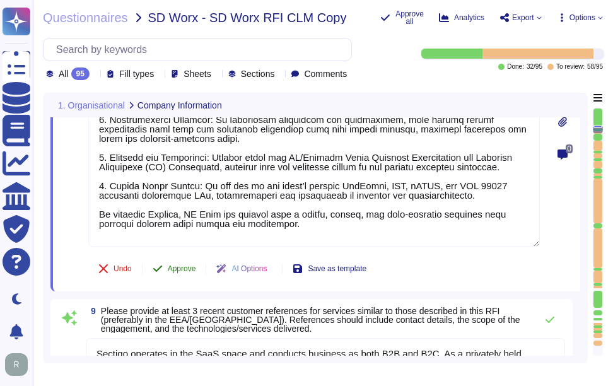
click at [186, 265] on span "Approve" at bounding box center [182, 269] width 28 height 8
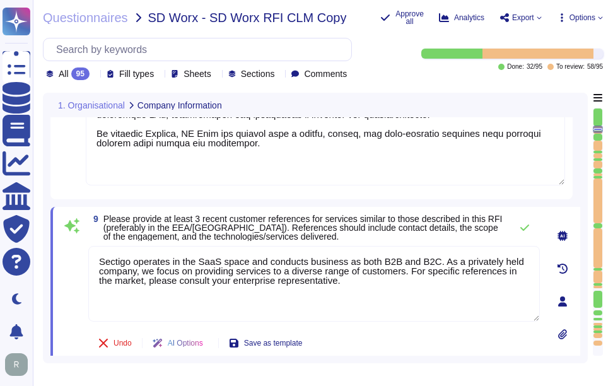
scroll to position [1610, 0]
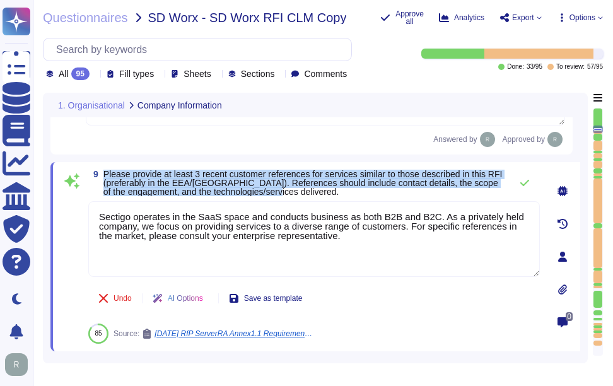
drag, startPoint x: 104, startPoint y: 160, endPoint x: 324, endPoint y: 181, distance: 221.1
click at [324, 181] on span "Please provide at least 3 recent customer references for services similar to th…" at bounding box center [303, 183] width 401 height 26
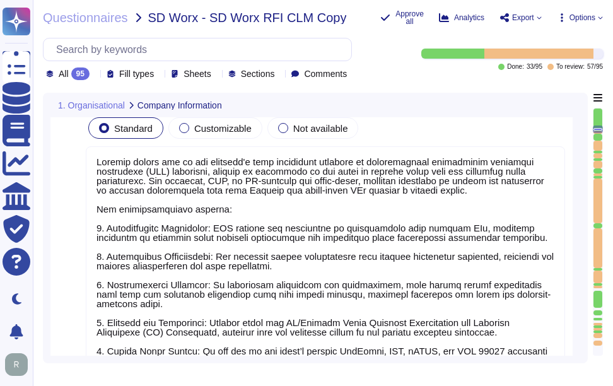
type textarea "Our SCM is a SaaS offering. It can be accessed through internet Via popular bro…"
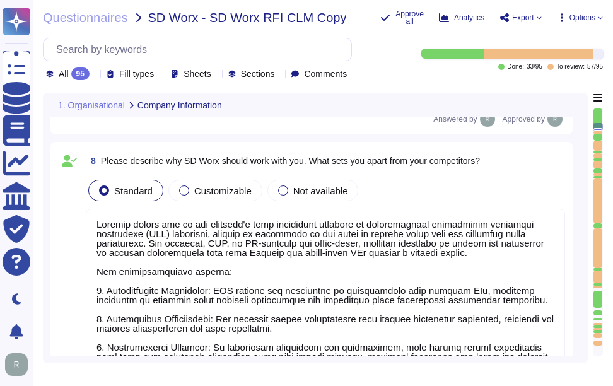
scroll to position [1229, 0]
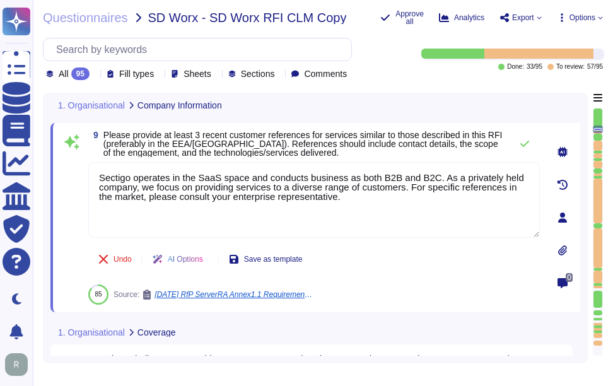
type textarea "Data is stored in colocation centers located in [GEOGRAPHIC_DATA], [US_STATE], …"
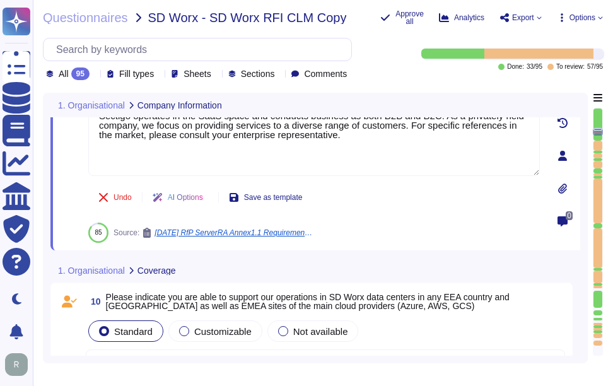
scroll to position [1623, 0]
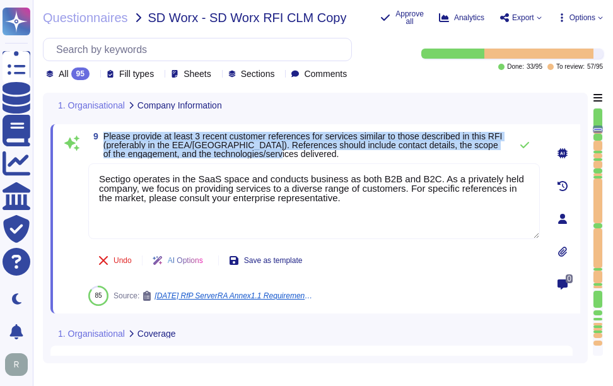
drag, startPoint x: 105, startPoint y: 137, endPoint x: 374, endPoint y: 154, distance: 269.9
click at [374, 154] on span "Please provide at least 3 recent customer references for services similar to th…" at bounding box center [303, 145] width 401 height 26
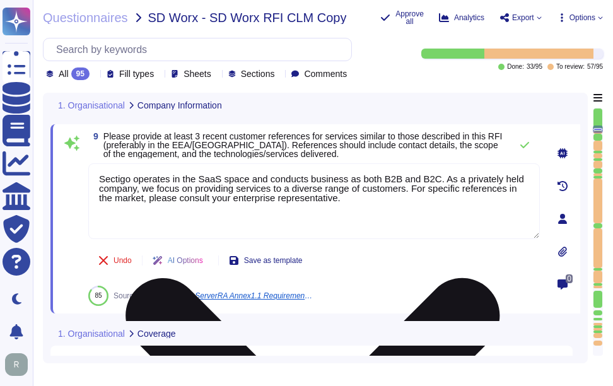
drag, startPoint x: 363, startPoint y: 203, endPoint x: 346, endPoint y: 201, distance: 17.2
click at [346, 201] on textarea "Sectigo operates in the SaaS space and conducts business as both B2B and B2C. A…" at bounding box center [314, 201] width 452 height 76
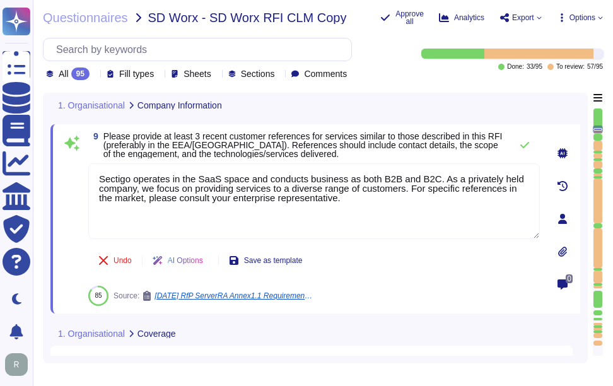
click at [471, 158] on span "Please provide at least 3 recent customer references for services similar to th…" at bounding box center [303, 145] width 401 height 26
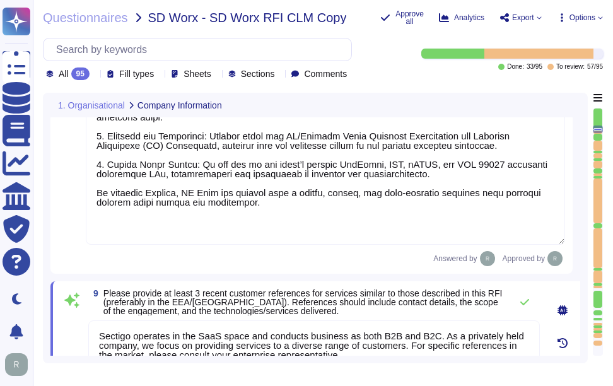
type textarea "None"
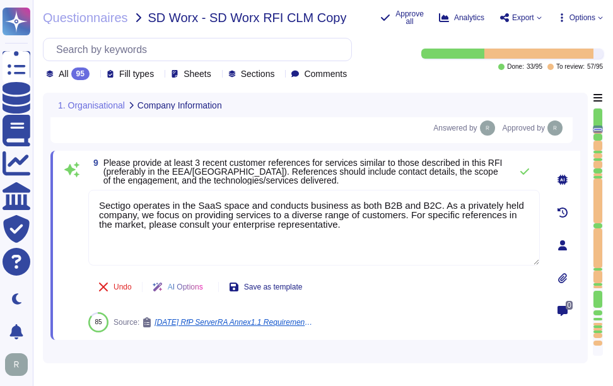
scroll to position [1585, 0]
